Goal: Task Accomplishment & Management: Complete application form

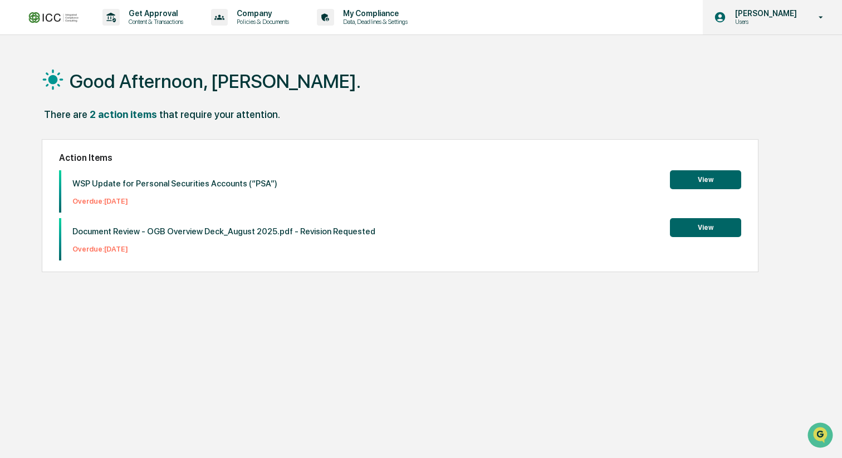
click at [793, 22] on p "Users" at bounding box center [764, 22] width 76 height 8
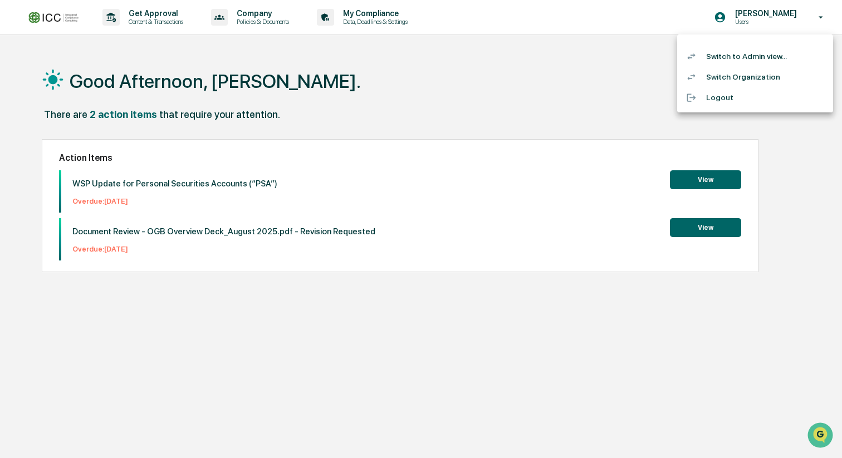
click at [775, 53] on li "Switch to Admin view..." at bounding box center [755, 56] width 156 height 21
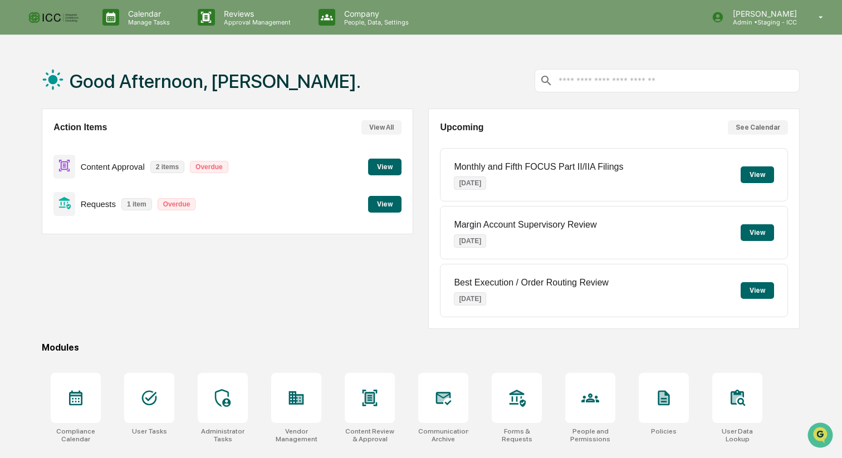
scroll to position [83, 0]
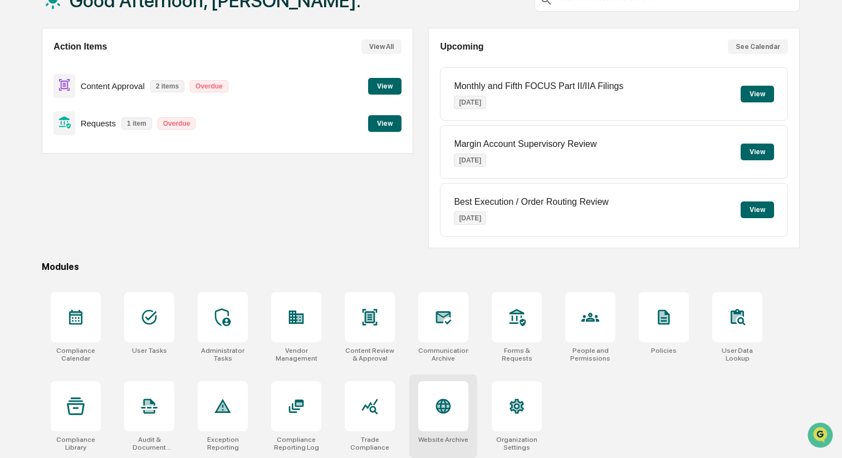
click at [446, 403] on icon at bounding box center [443, 406] width 15 height 15
click at [224, 327] on div at bounding box center [223, 317] width 50 height 50
click at [301, 313] on icon at bounding box center [296, 317] width 15 height 13
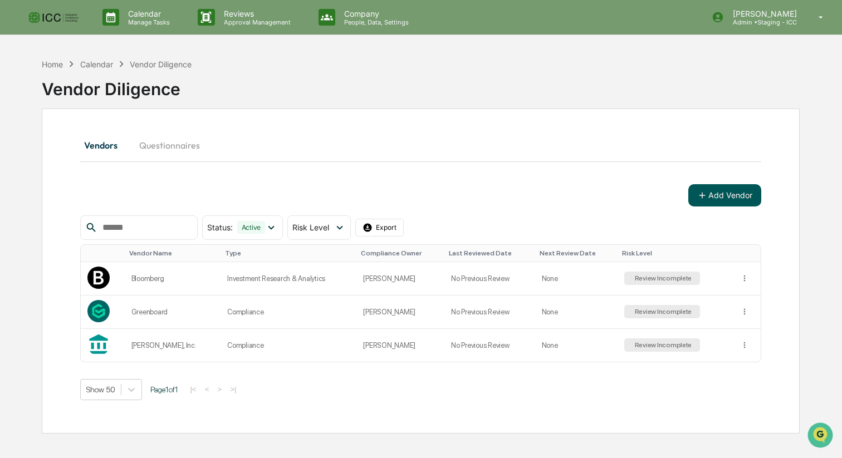
click at [722, 201] on button "Add Vendor" at bounding box center [725, 195] width 73 height 22
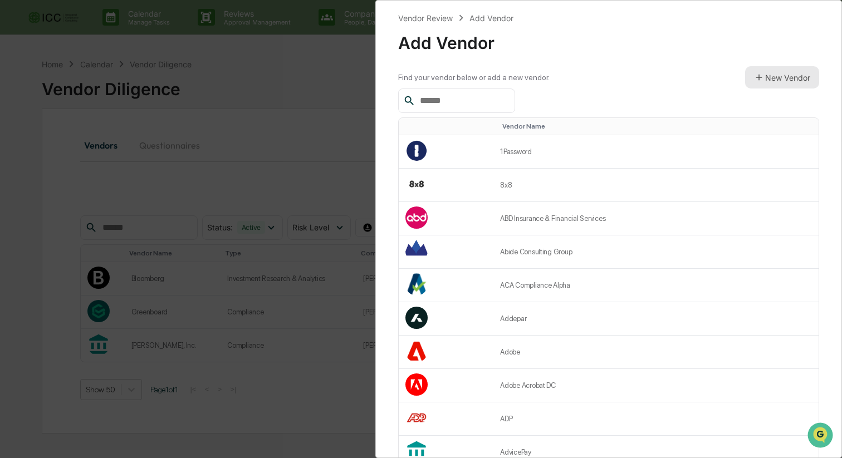
click at [787, 76] on button "New Vendor" at bounding box center [782, 77] width 74 height 22
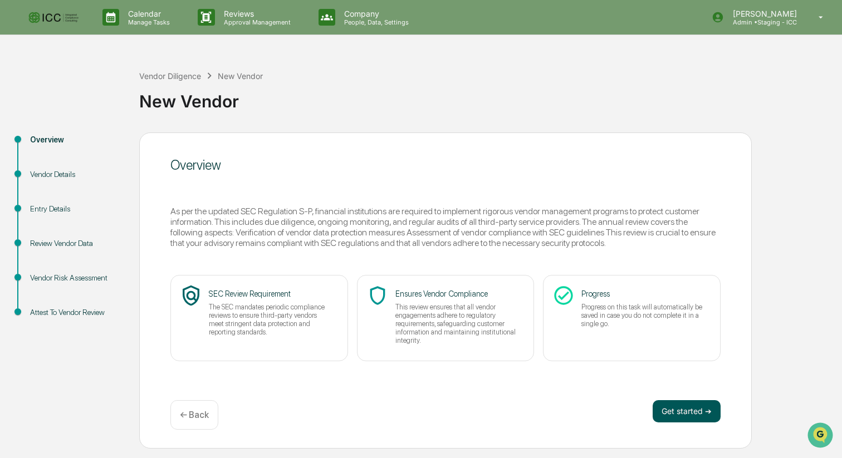
click at [681, 411] on button "Get started ➔" at bounding box center [687, 412] width 68 height 22
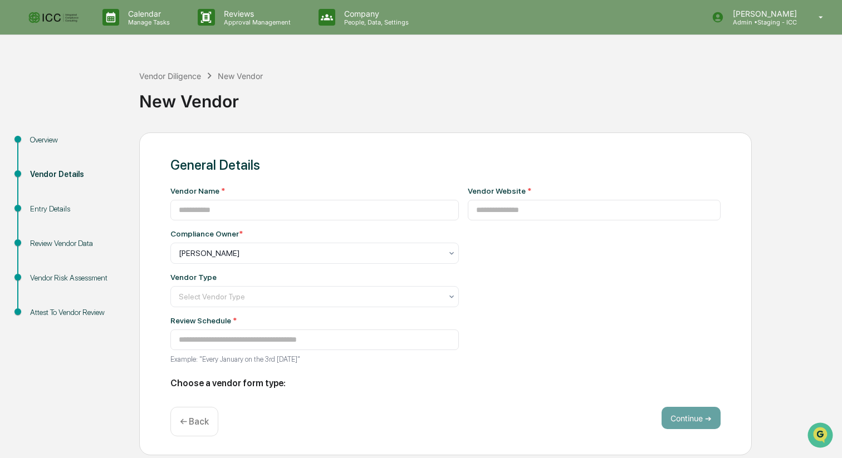
type input "**********"
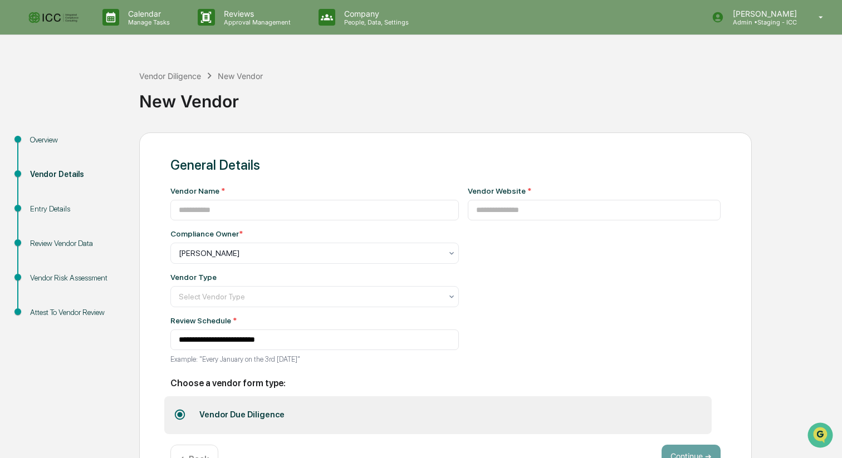
scroll to position [37, 0]
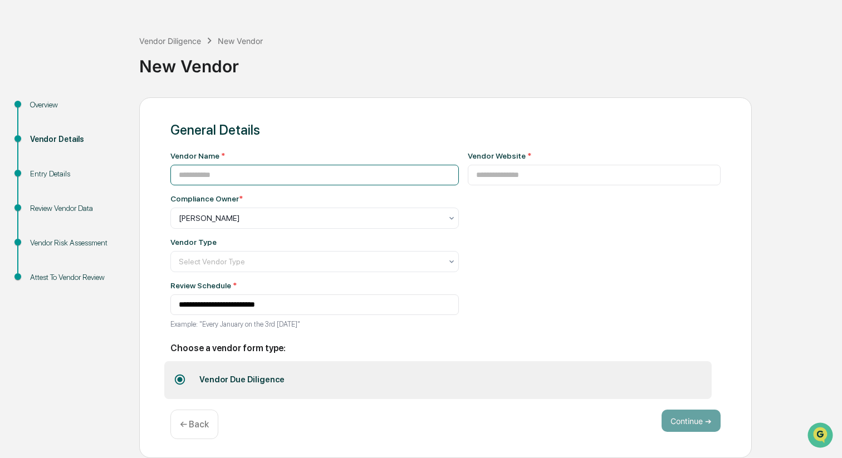
click at [322, 180] on input at bounding box center [314, 175] width 289 height 21
type input "****"
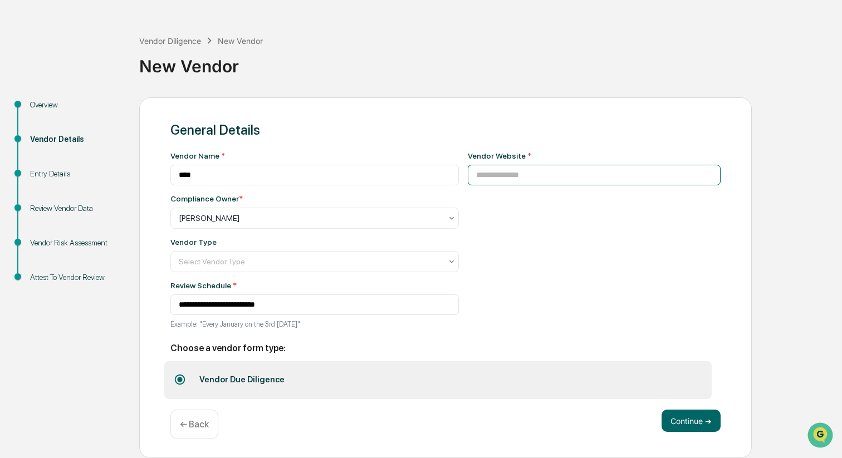
click at [534, 176] on input at bounding box center [594, 175] width 253 height 21
type input "**********"
click at [354, 266] on div at bounding box center [310, 261] width 263 height 11
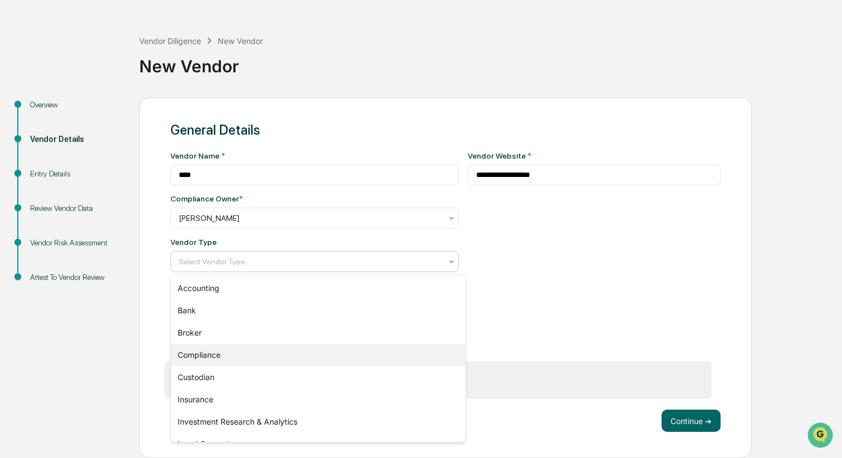
click at [311, 349] on div "Compliance" at bounding box center [318, 355] width 295 height 22
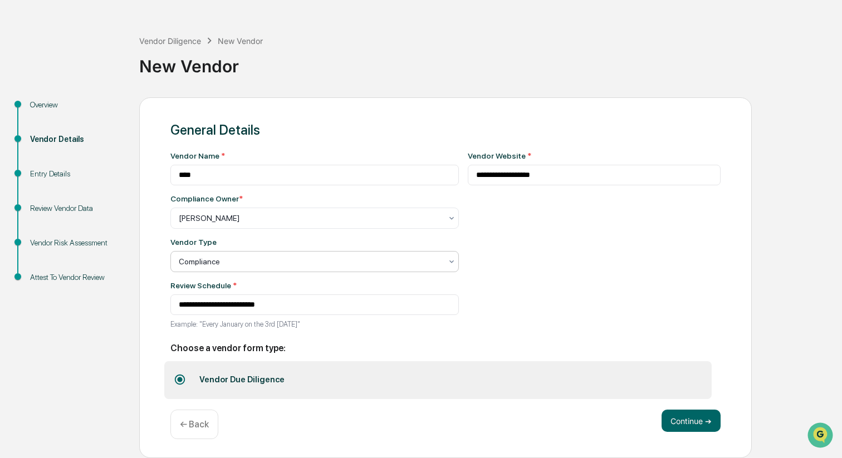
click at [536, 280] on div "**********" at bounding box center [594, 244] width 253 height 184
click at [694, 419] on button "Continue ➔" at bounding box center [691, 421] width 59 height 22
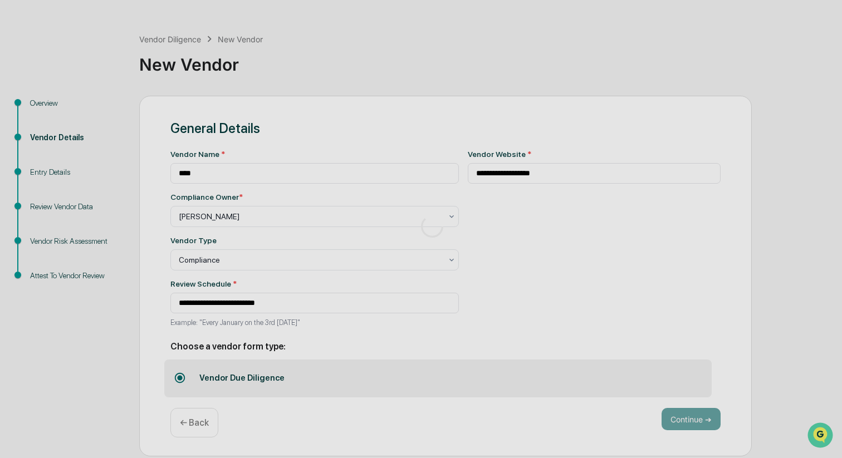
scroll to position [0, 0]
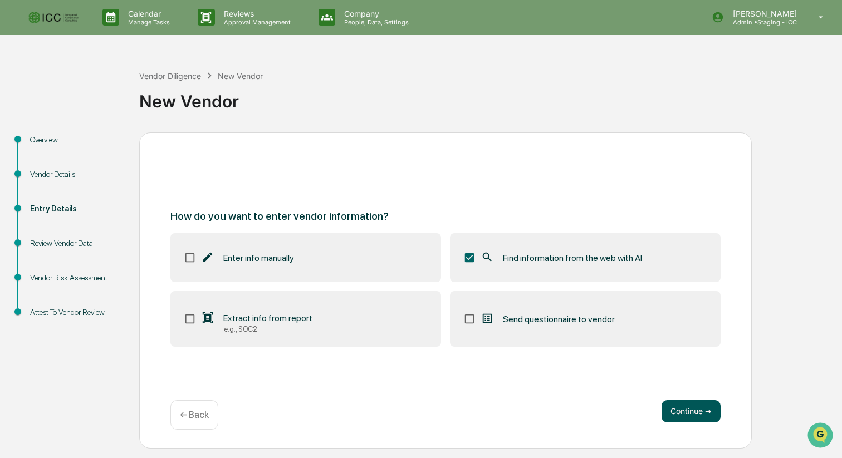
click at [689, 415] on button "Continue ➔" at bounding box center [691, 412] width 59 height 22
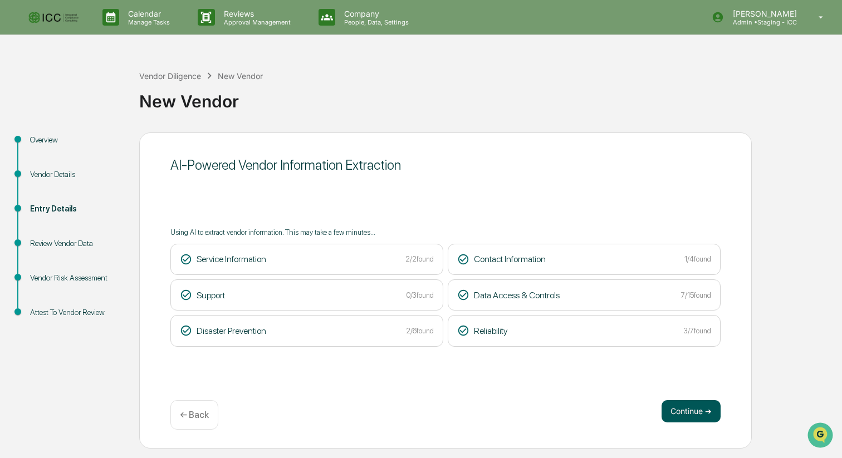
click at [692, 408] on button "Continue ➔" at bounding box center [691, 412] width 59 height 22
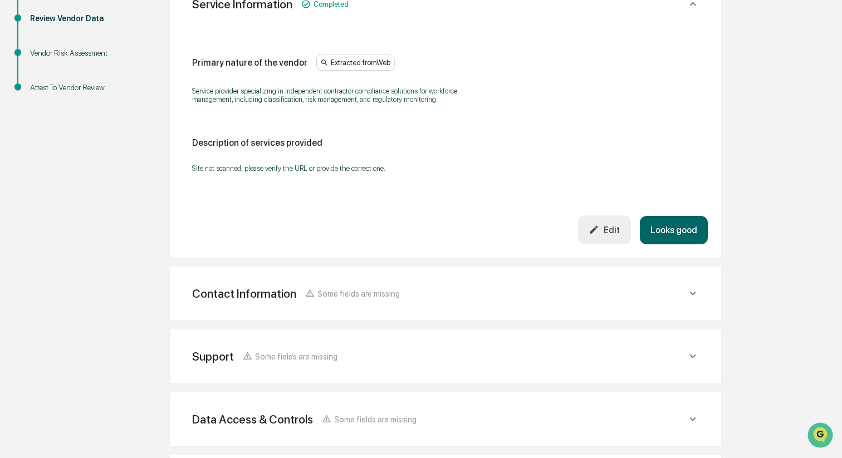
scroll to position [224, 0]
click at [697, 299] on icon at bounding box center [693, 295] width 12 height 12
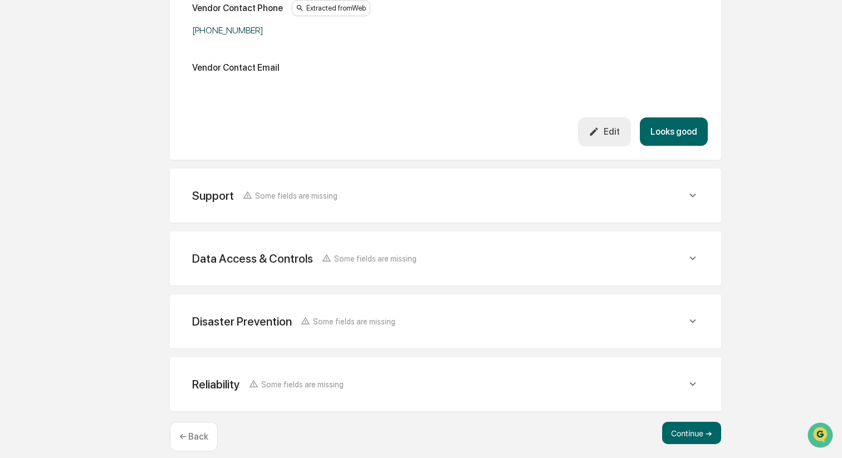
scroll to position [669, 0]
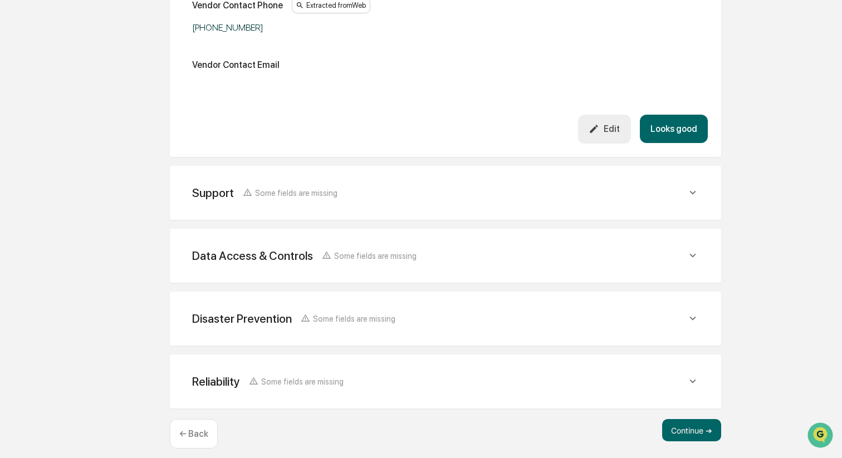
click at [694, 197] on icon at bounding box center [693, 193] width 12 height 12
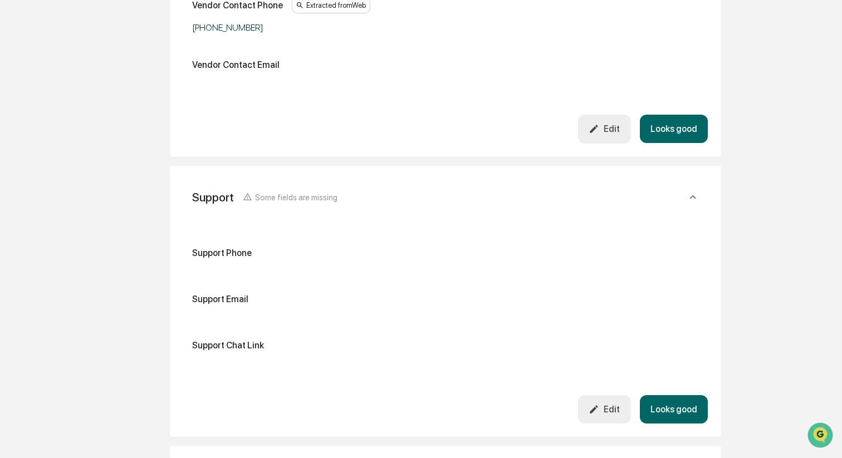
click at [694, 197] on icon at bounding box center [693, 197] width 12 height 12
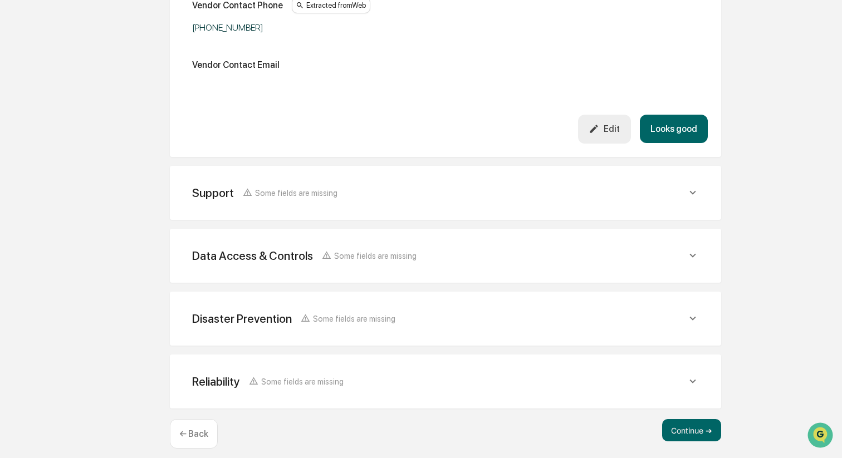
click at [694, 262] on icon at bounding box center [693, 256] width 12 height 12
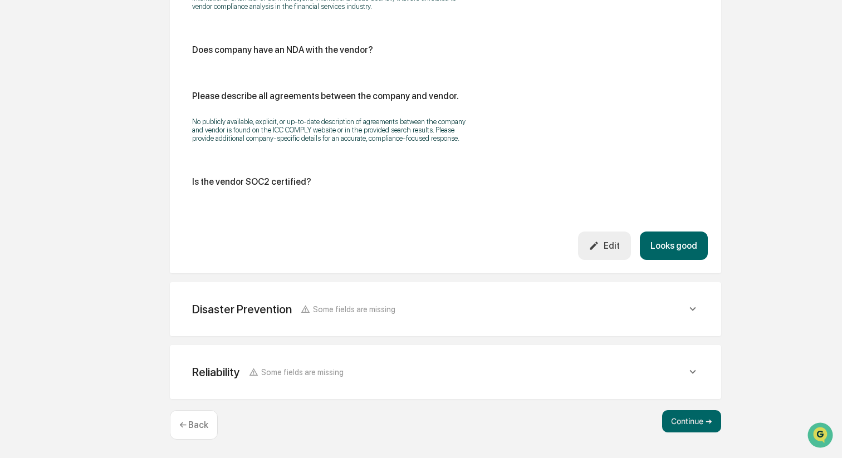
scroll to position [2041, 0]
click at [686, 425] on button "Continue ➔" at bounding box center [691, 422] width 59 height 22
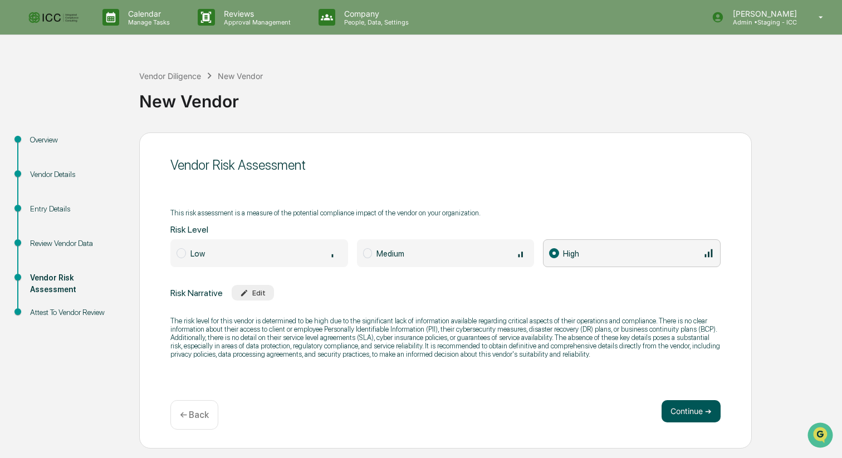
click at [686, 409] on button "Continue ➔" at bounding box center [691, 412] width 59 height 22
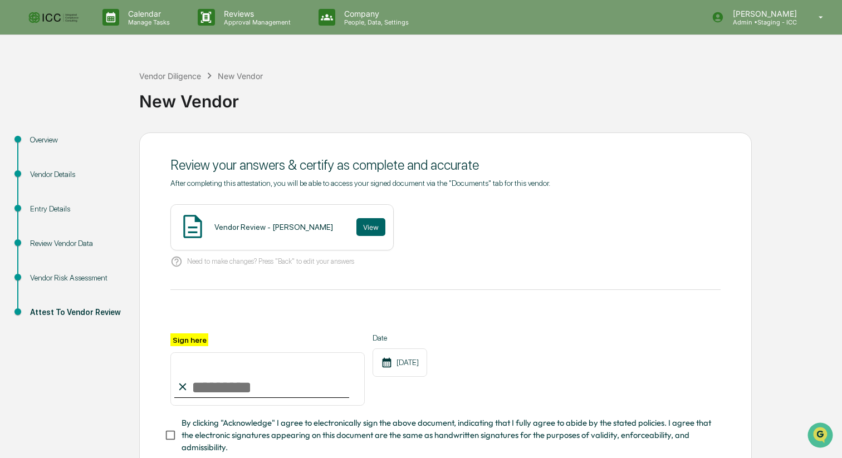
click at [271, 386] on input "Sign here" at bounding box center [267, 379] width 194 height 53
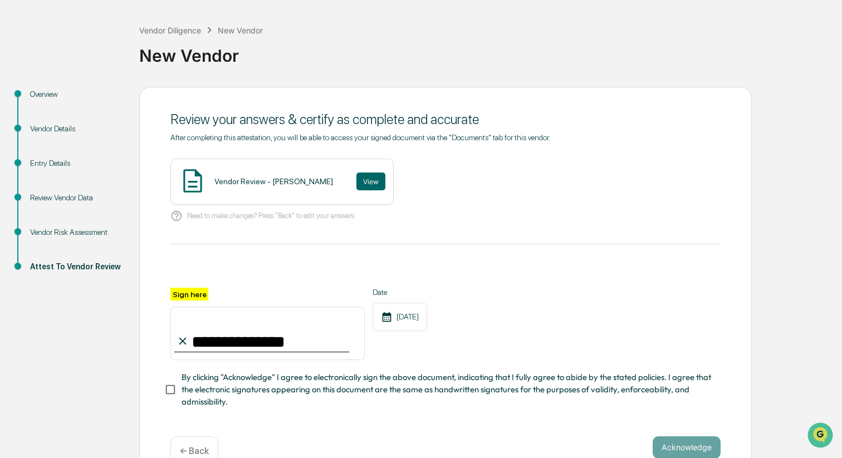
scroll to position [71, 0]
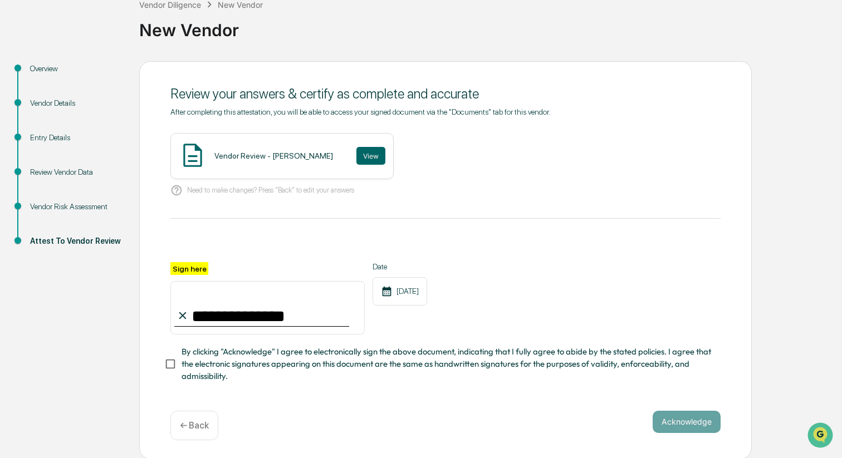
type input "**********"
click at [689, 422] on button "Acknowledge" at bounding box center [687, 422] width 68 height 22
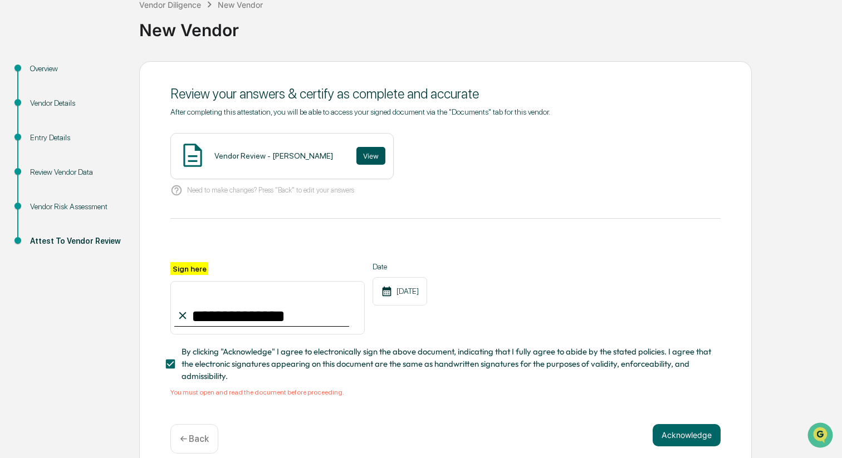
click at [369, 158] on button "View" at bounding box center [371, 156] width 29 height 18
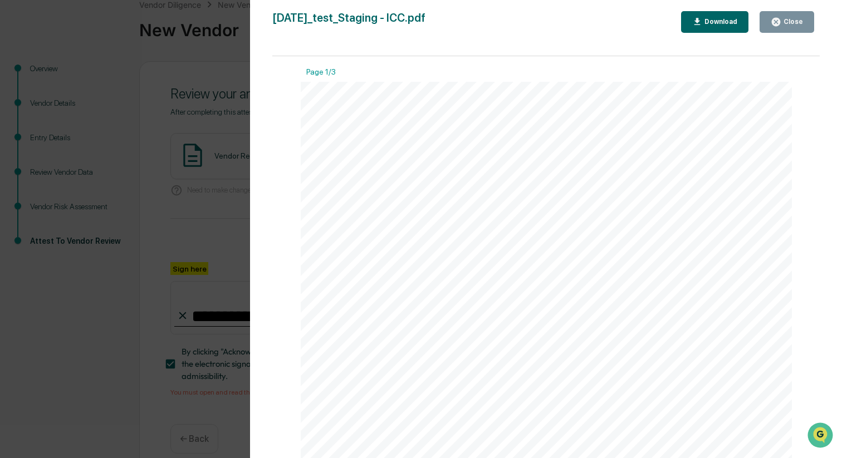
click at [795, 18] on div "Close" at bounding box center [793, 22] width 22 height 8
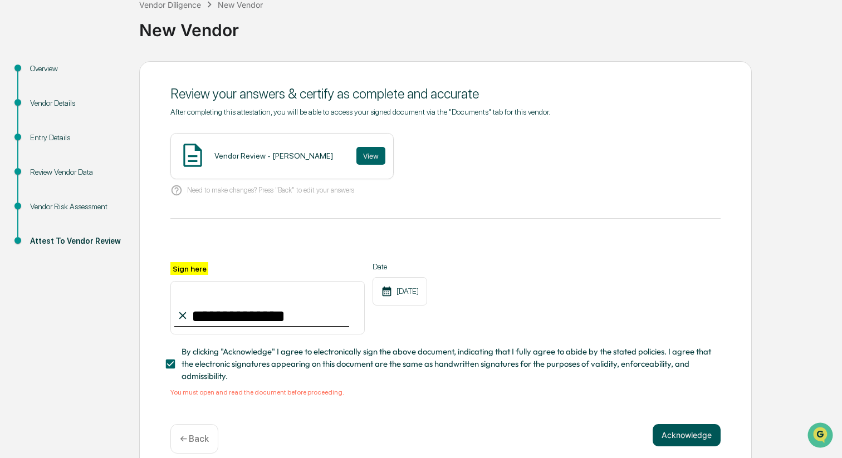
click at [685, 435] on button "Acknowledge" at bounding box center [687, 436] width 68 height 22
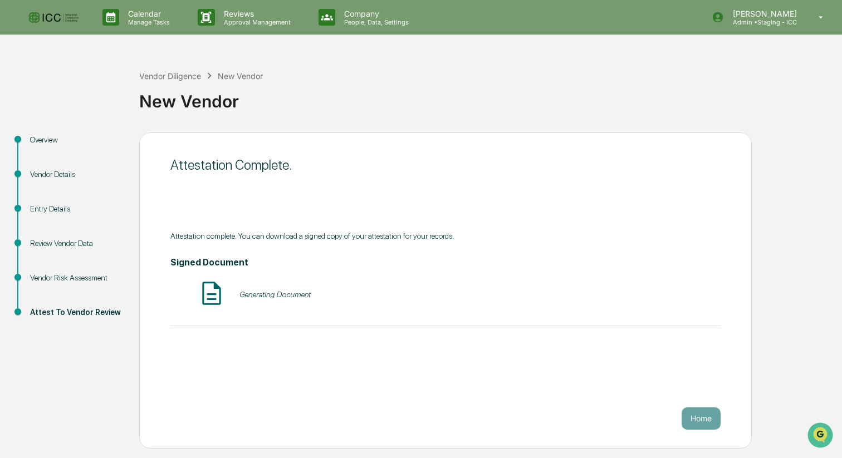
scroll to position [0, 0]
click at [655, 295] on button "VIEW" at bounding box center [657, 294] width 72 height 19
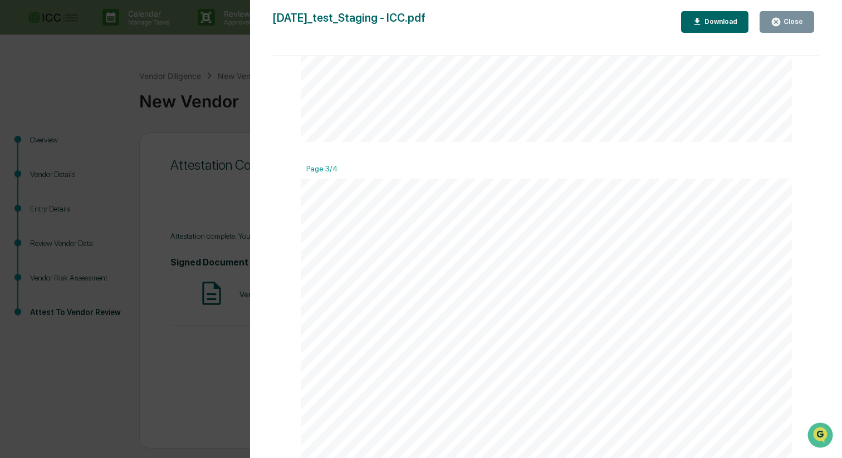
scroll to position [1367, 0]
click at [790, 23] on div "Close" at bounding box center [793, 22] width 22 height 8
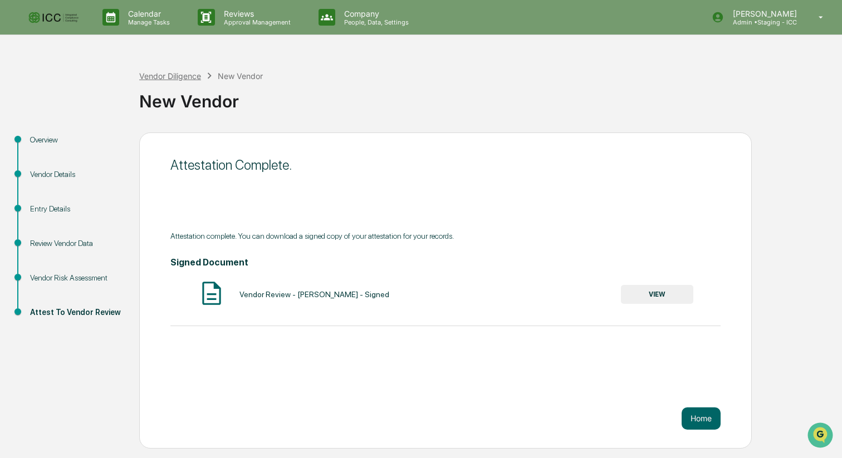
click at [173, 74] on div "Vendor Diligence" at bounding box center [170, 75] width 62 height 9
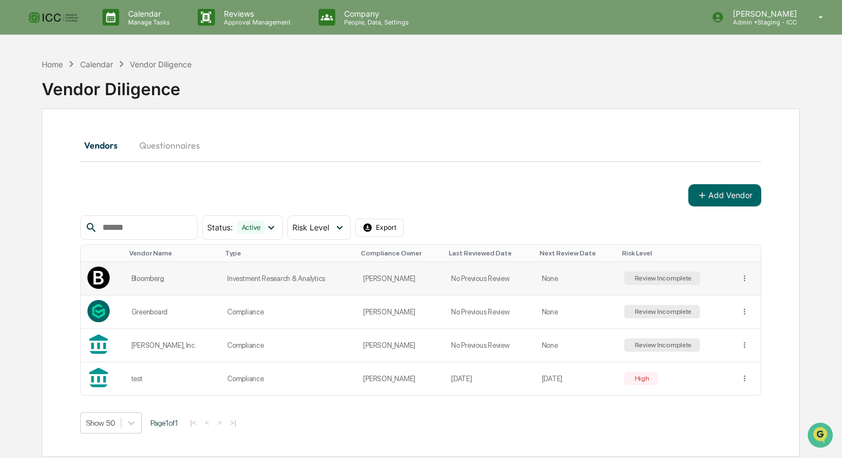
click at [660, 276] on div "Review Incomplete" at bounding box center [663, 279] width 60 height 8
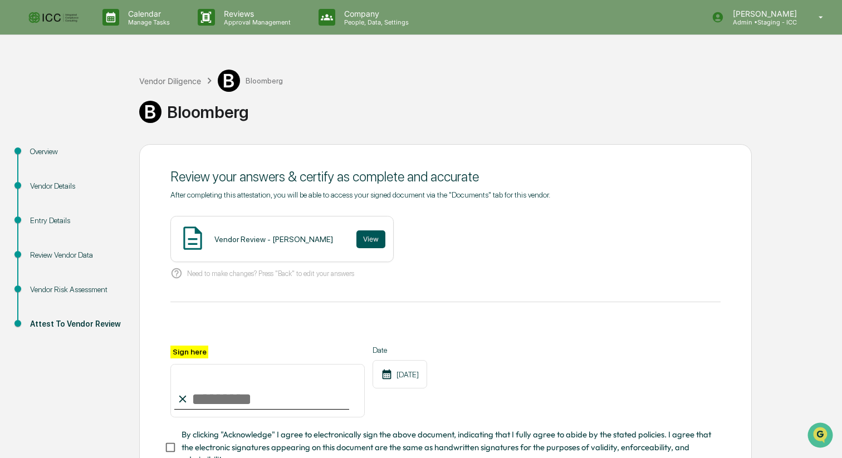
click at [366, 240] on button "View" at bounding box center [371, 240] width 29 height 18
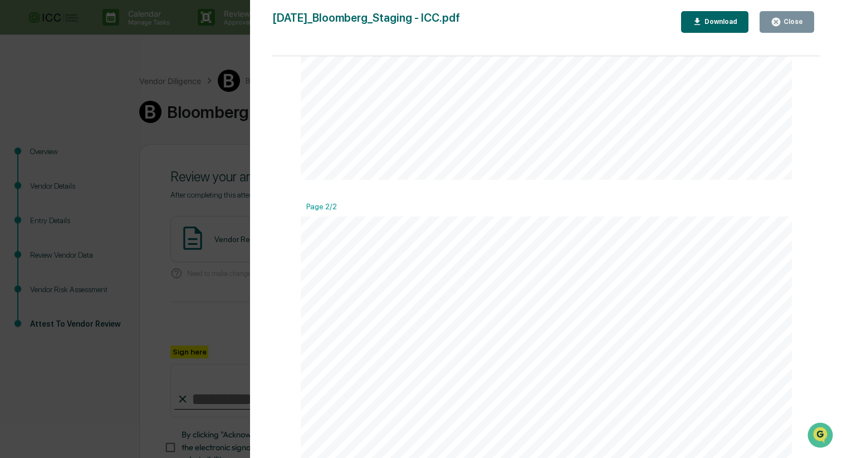
scroll to position [594, 0]
click at [785, 22] on div "Close" at bounding box center [793, 22] width 22 height 8
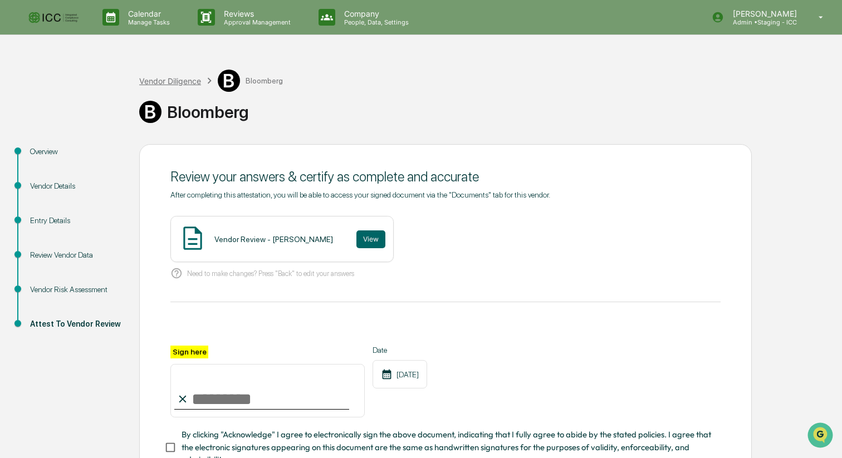
click at [159, 79] on div "Vendor Diligence" at bounding box center [170, 80] width 62 height 9
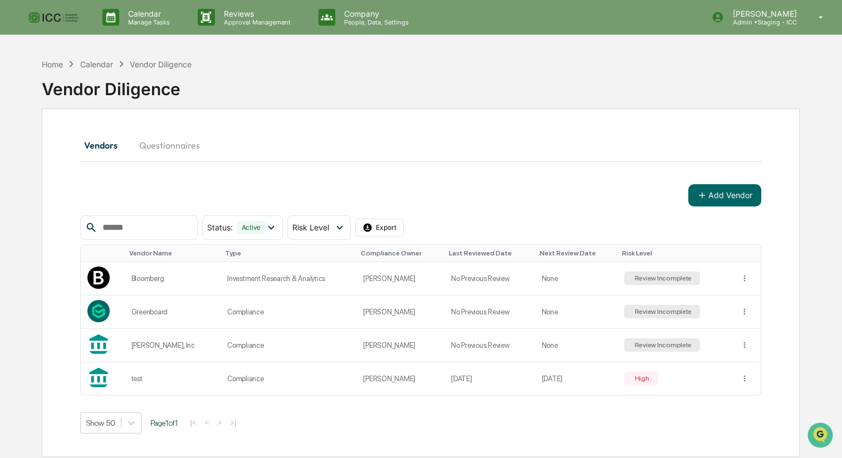
click at [65, 15] on img at bounding box center [53, 17] width 53 height 16
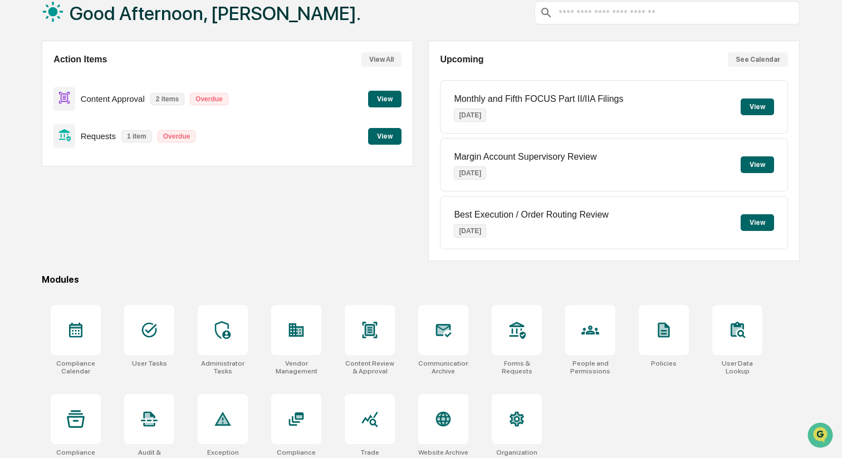
scroll to position [83, 0]
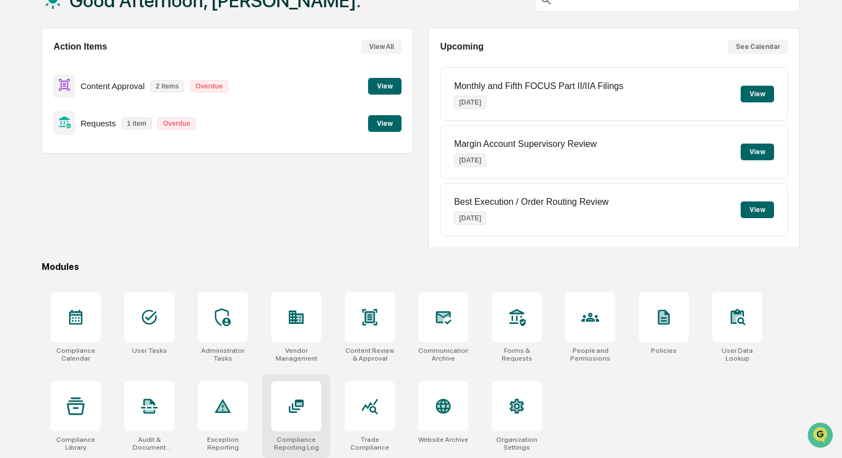
click at [299, 403] on icon at bounding box center [299, 404] width 6 height 3
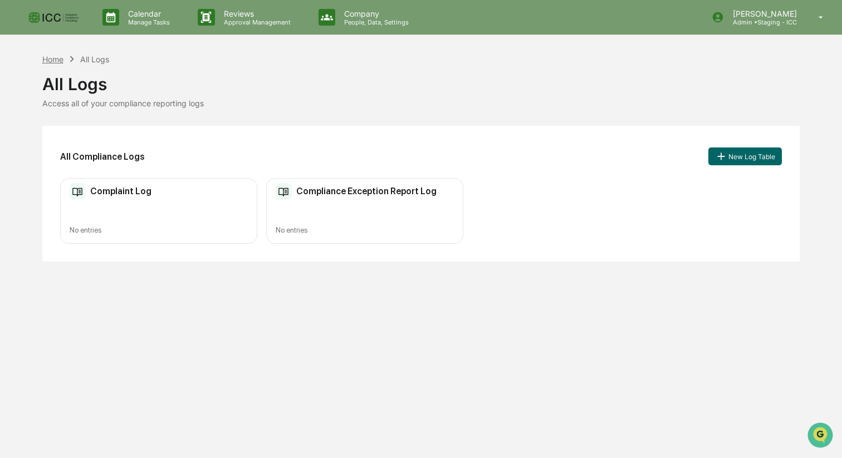
click at [56, 59] on div "Home" at bounding box center [52, 59] width 21 height 9
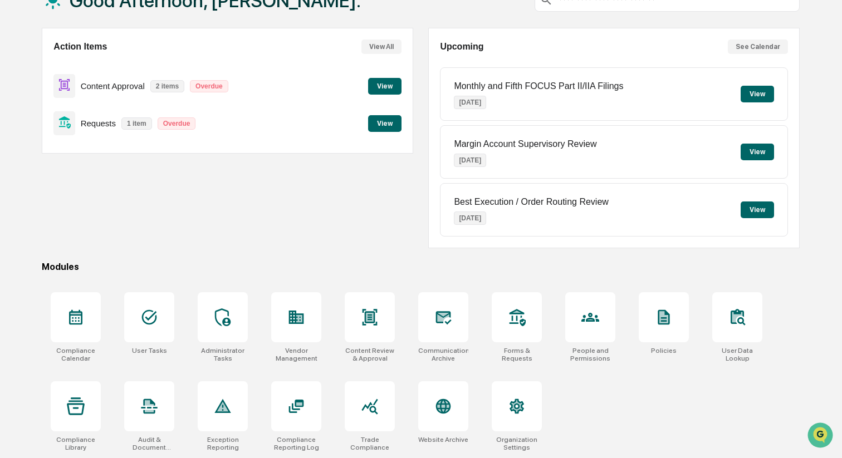
scroll to position [83, 0]
click at [518, 317] on icon at bounding box center [517, 318] width 18 height 18
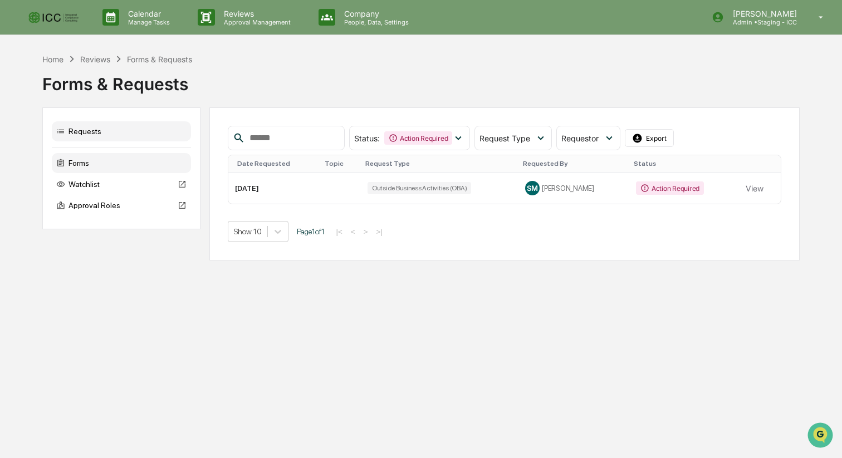
click at [82, 165] on div "Forms" at bounding box center [121, 163] width 139 height 20
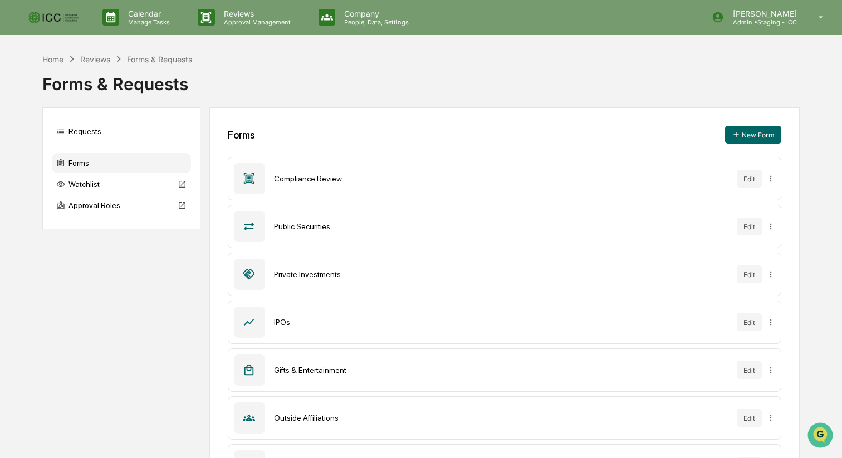
scroll to position [148, 0]
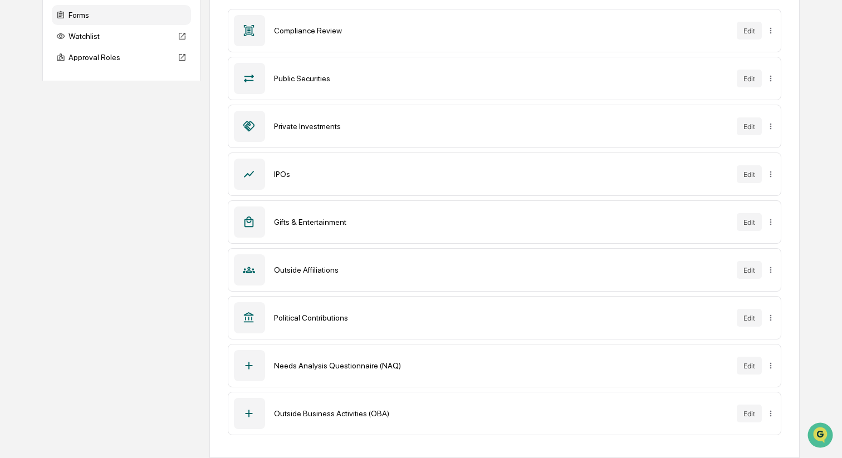
click at [329, 367] on div "Needs Analysis Questionnaire (NAQ)" at bounding box center [501, 366] width 455 height 9
click at [752, 362] on button "Edit" at bounding box center [749, 366] width 25 height 18
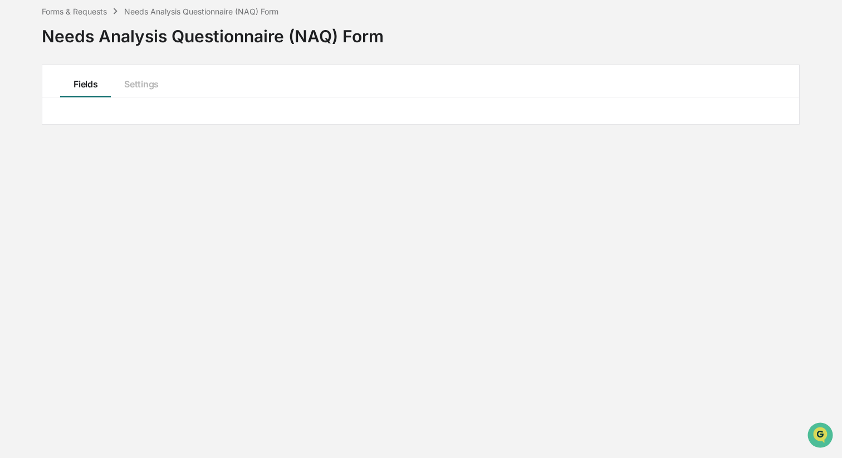
scroll to position [53, 0]
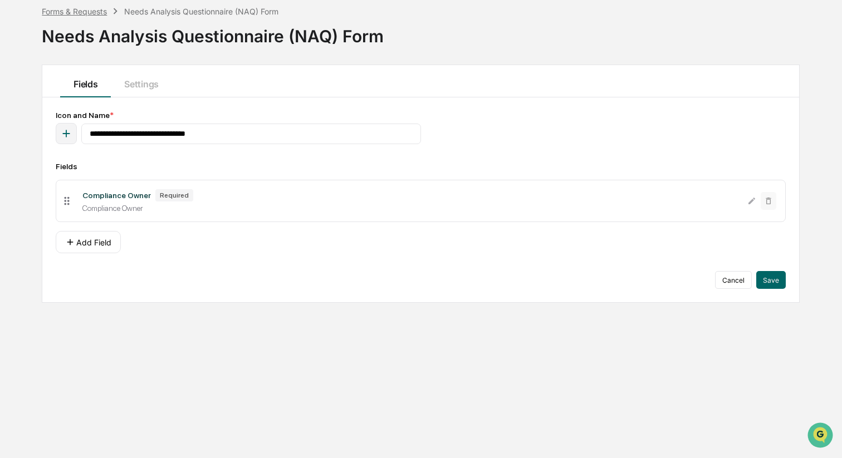
click at [72, 9] on div "Forms & Requests" at bounding box center [74, 11] width 65 height 9
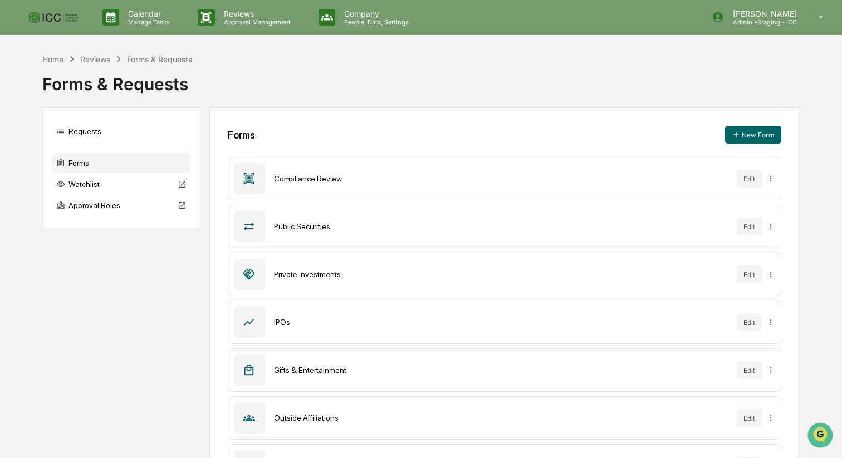
click at [44, 11] on img at bounding box center [53, 17] width 53 height 16
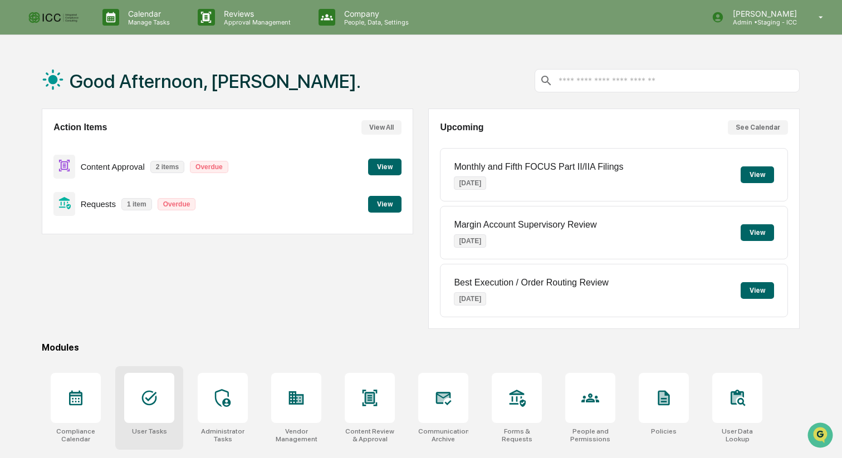
click at [143, 408] on div at bounding box center [149, 398] width 50 height 50
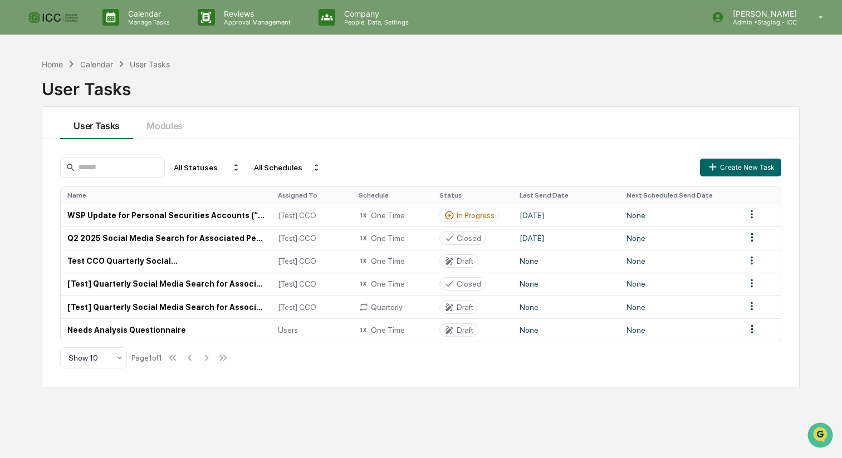
click at [61, 12] on img at bounding box center [53, 17] width 53 height 16
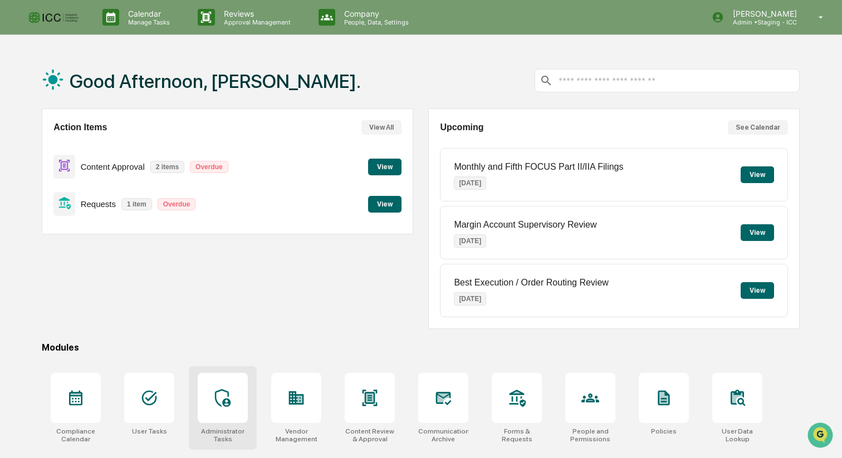
click at [222, 397] on icon at bounding box center [223, 398] width 18 height 18
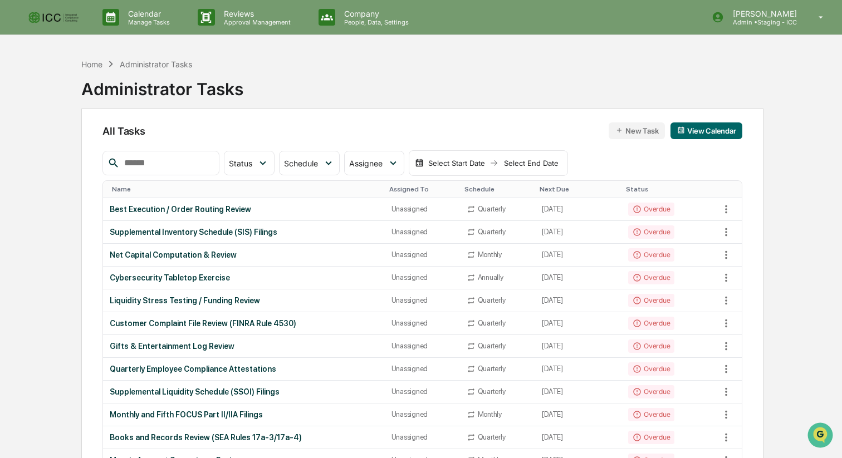
click at [187, 162] on input "text" at bounding box center [167, 163] width 95 height 14
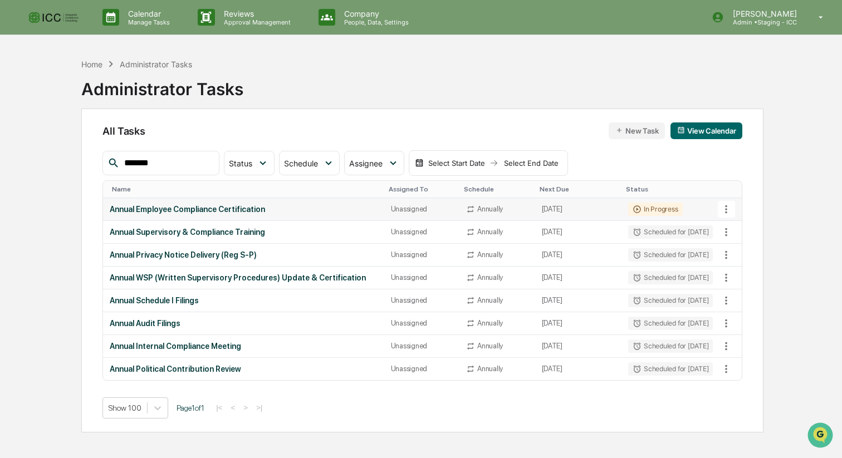
type input "******"
click at [167, 214] on div "Annual Employee Compliance Certification" at bounding box center [244, 209] width 268 height 9
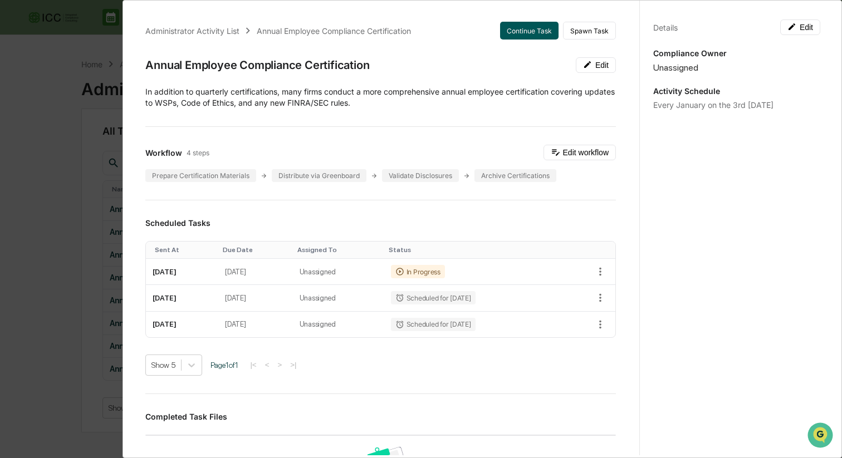
click at [535, 33] on button "Continue Task" at bounding box center [529, 31] width 58 height 18
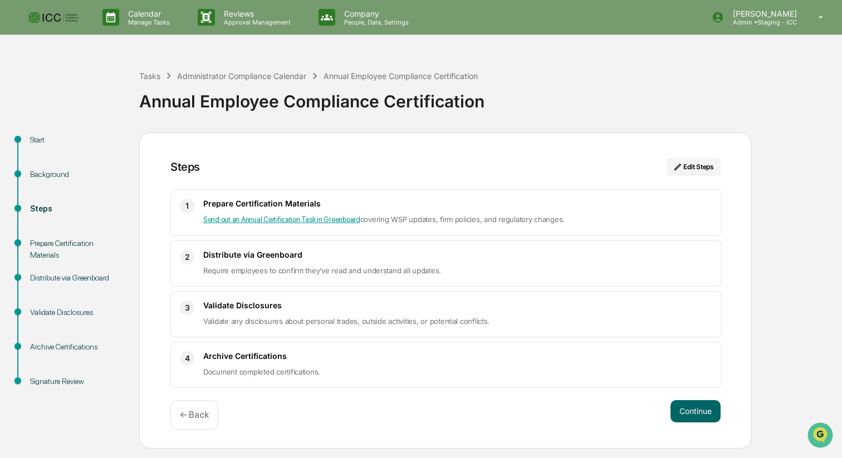
click at [48, 22] on img at bounding box center [53, 17] width 53 height 16
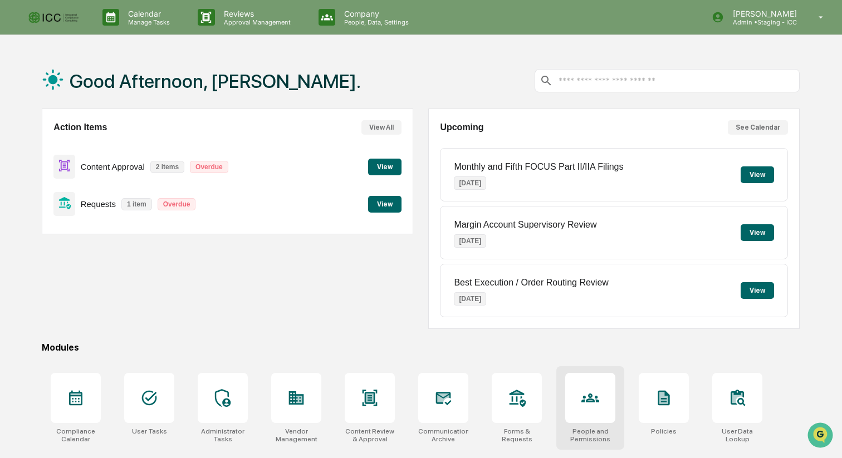
click at [598, 397] on icon at bounding box center [591, 398] width 18 height 18
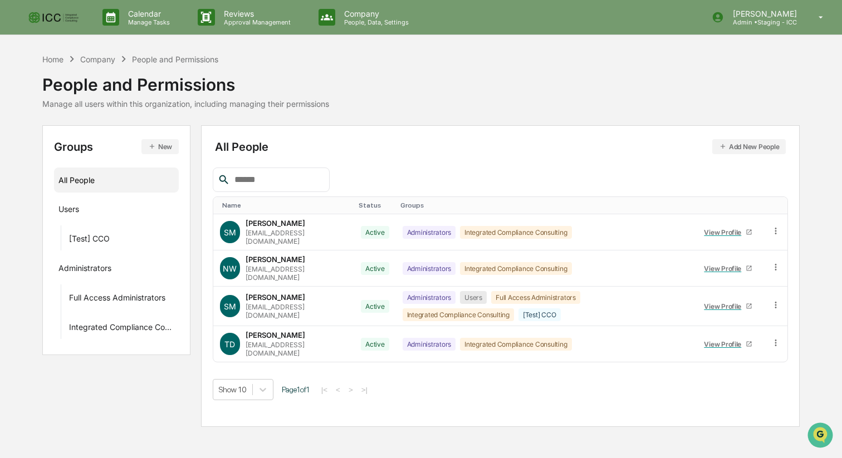
click at [53, 14] on img at bounding box center [53, 17] width 53 height 16
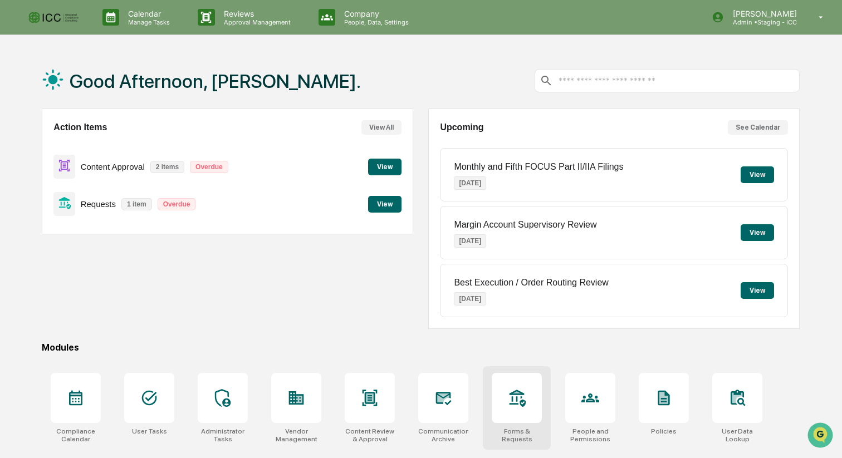
click at [514, 404] on icon at bounding box center [518, 398] width 16 height 17
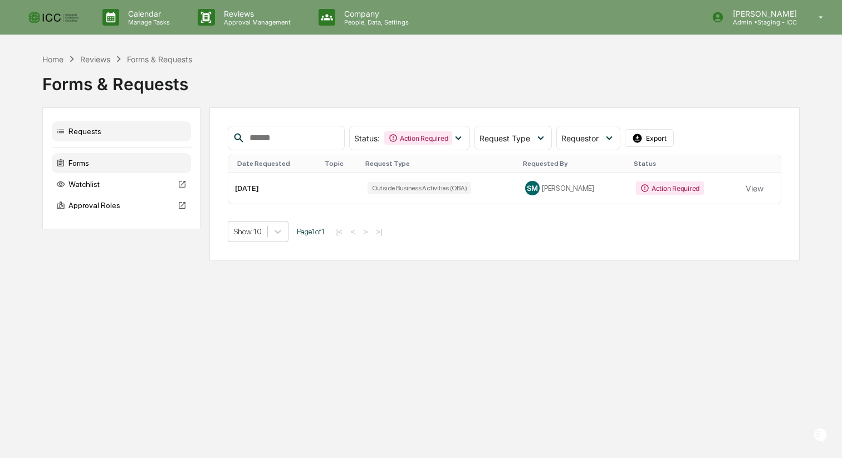
click at [89, 160] on div "Forms" at bounding box center [121, 163] width 139 height 20
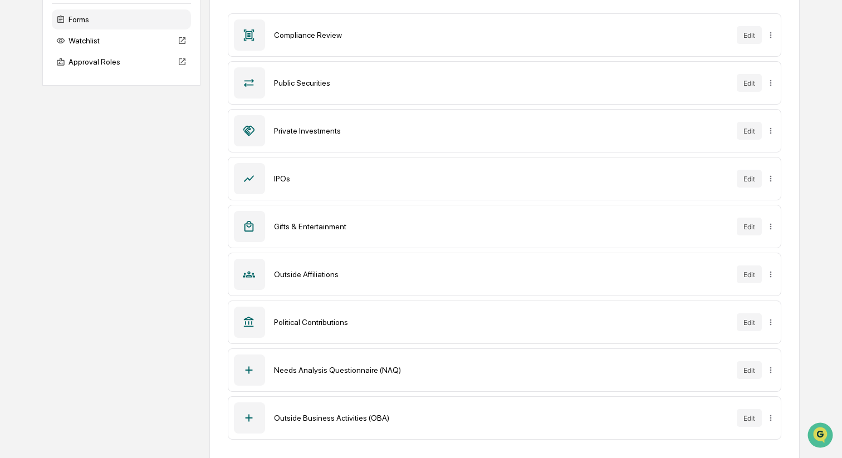
scroll to position [148, 0]
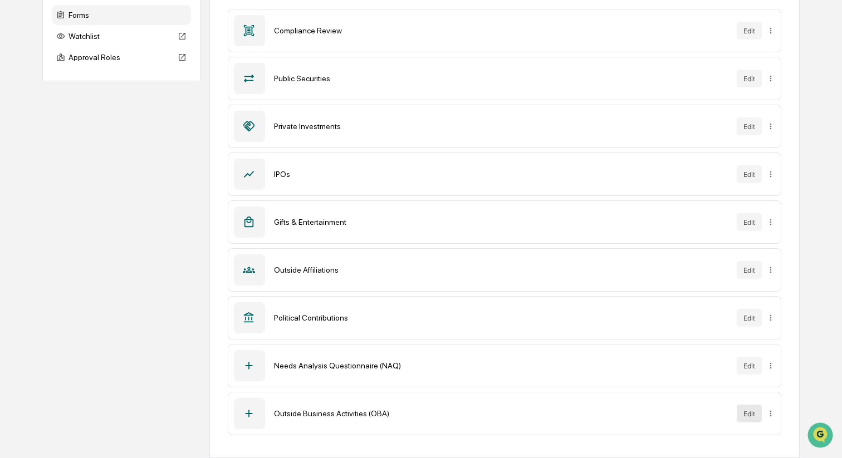
click at [744, 417] on button "Edit" at bounding box center [749, 414] width 25 height 18
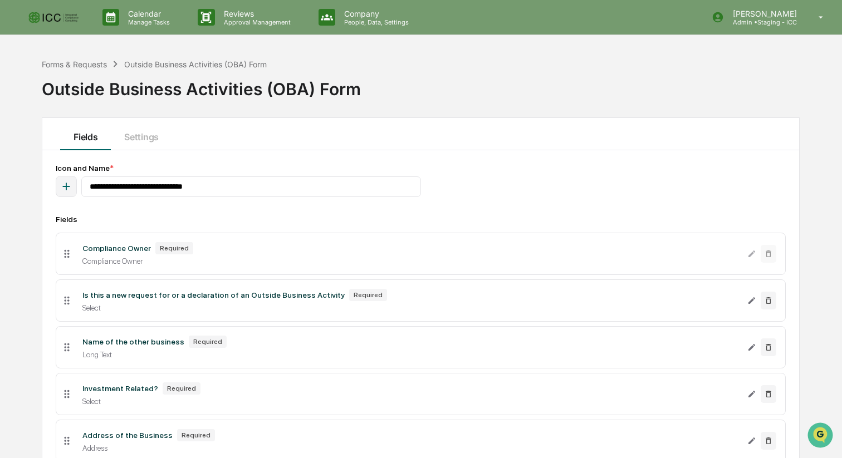
click at [58, 20] on img at bounding box center [53, 17] width 53 height 16
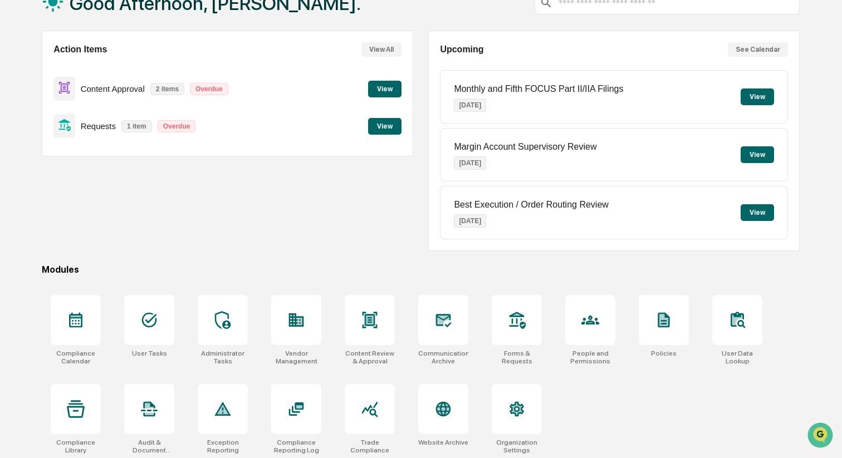
scroll to position [83, 0]
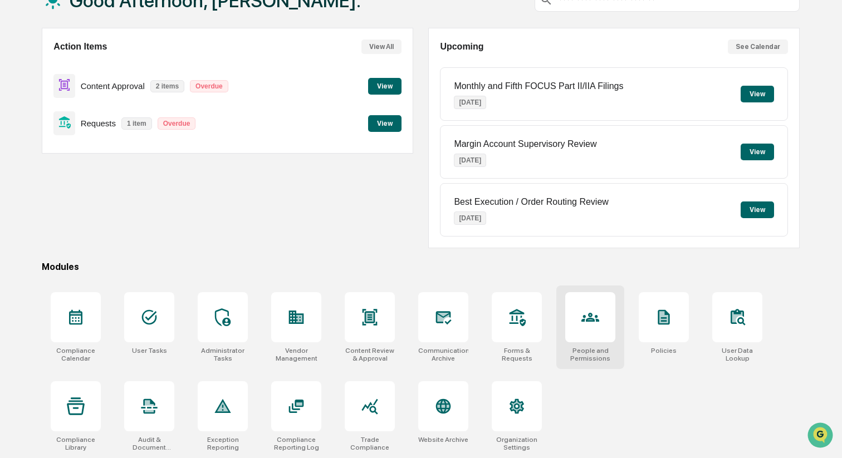
click at [598, 328] on div at bounding box center [590, 317] width 50 height 50
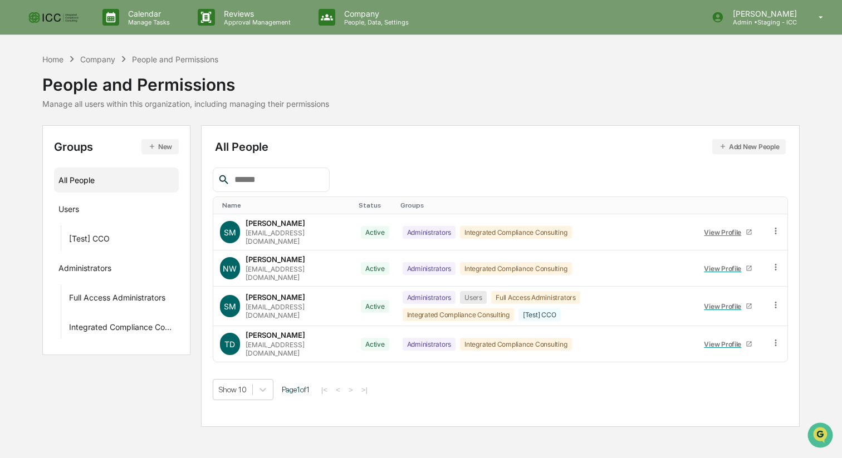
click at [58, 17] on img at bounding box center [53, 17] width 53 height 16
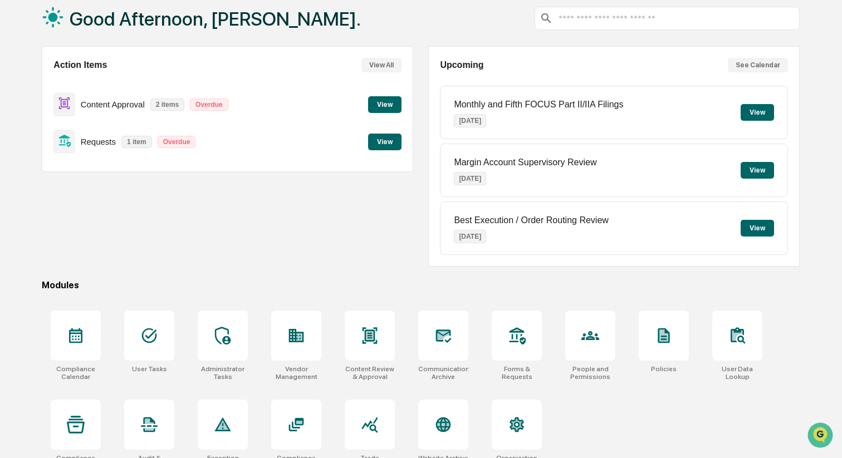
scroll to position [83, 0]
